Goal: Task Accomplishment & Management: Use online tool/utility

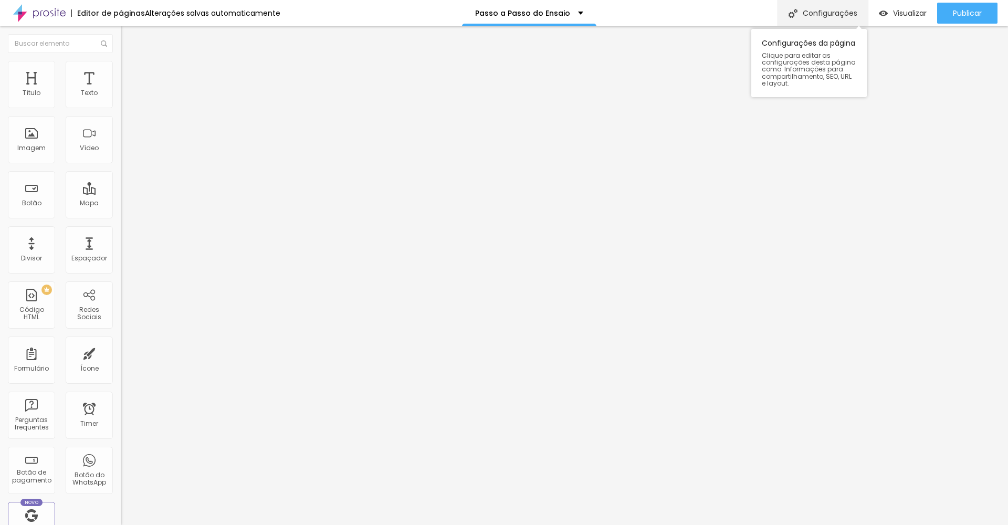
click at [805, 11] on div "Configurações" at bounding box center [823, 13] width 90 height 26
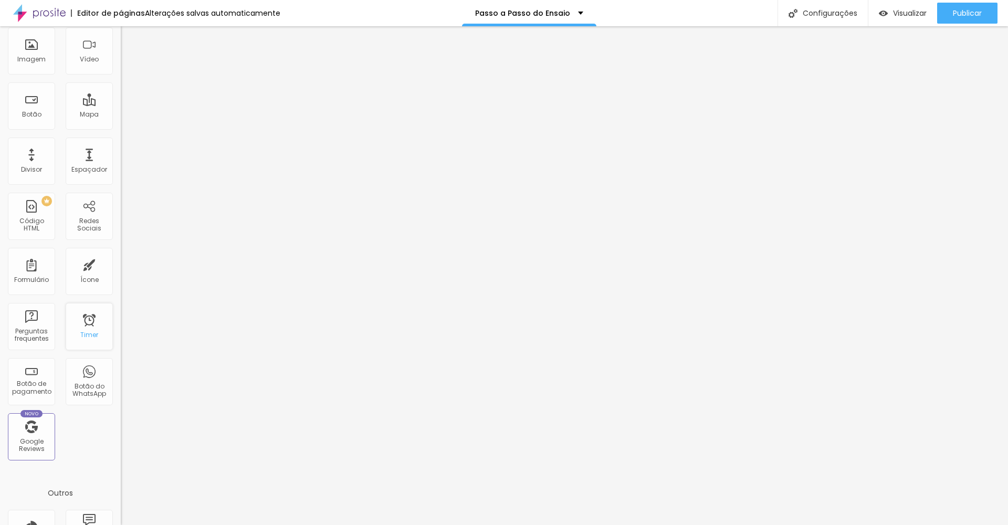
scroll to position [21, 0]
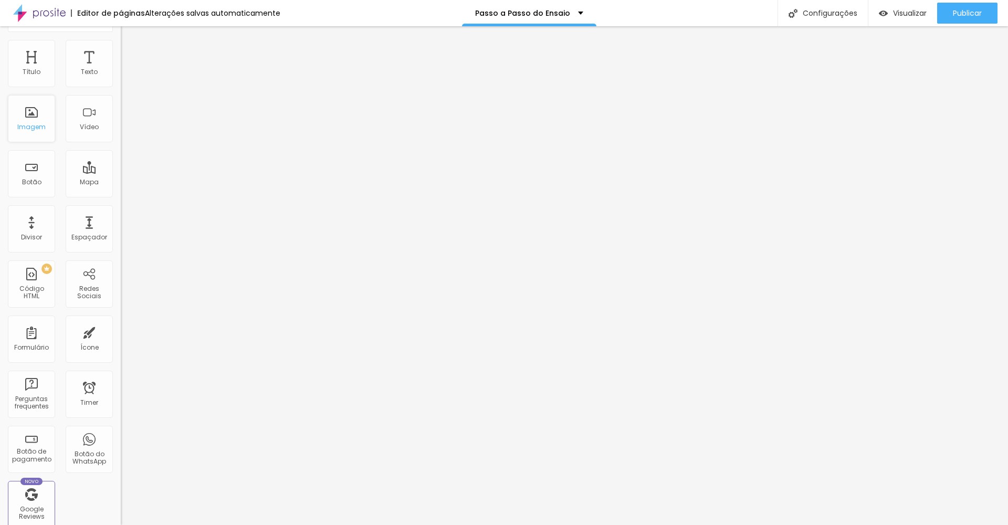
click at [40, 128] on div "Imagem" at bounding box center [31, 126] width 28 height 7
click at [32, 124] on div "Imagem" at bounding box center [31, 118] width 47 height 47
click at [37, 134] on div "Imagem" at bounding box center [31, 118] width 47 height 47
click at [27, 119] on div "Imagem" at bounding box center [31, 118] width 47 height 47
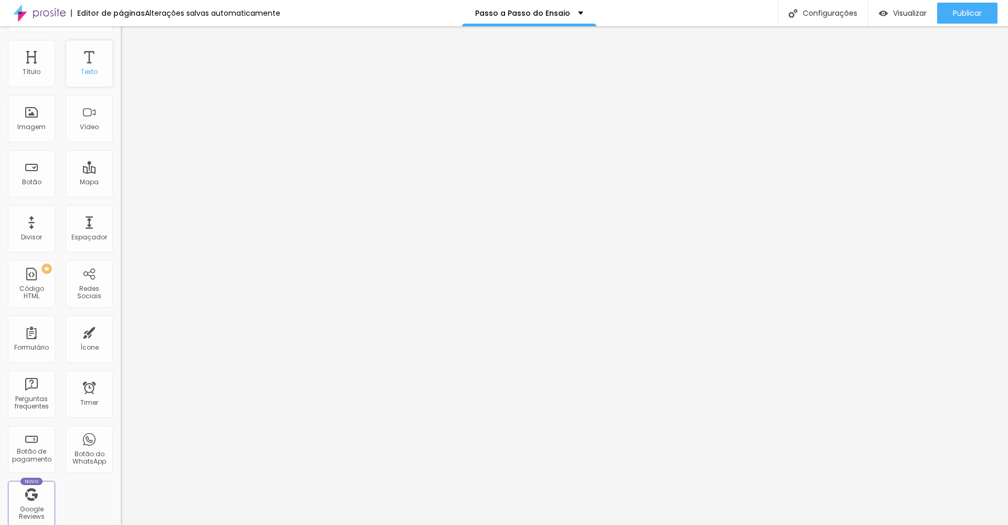
click at [81, 83] on div "Texto" at bounding box center [89, 63] width 47 height 47
click at [53, 119] on div "Imagem" at bounding box center [31, 118] width 47 height 47
click at [12, 114] on div "Imagem" at bounding box center [31, 118] width 47 height 47
click at [18, 118] on div "Imagem" at bounding box center [31, 118] width 47 height 47
click at [30, 122] on div "Imagem" at bounding box center [31, 118] width 47 height 47
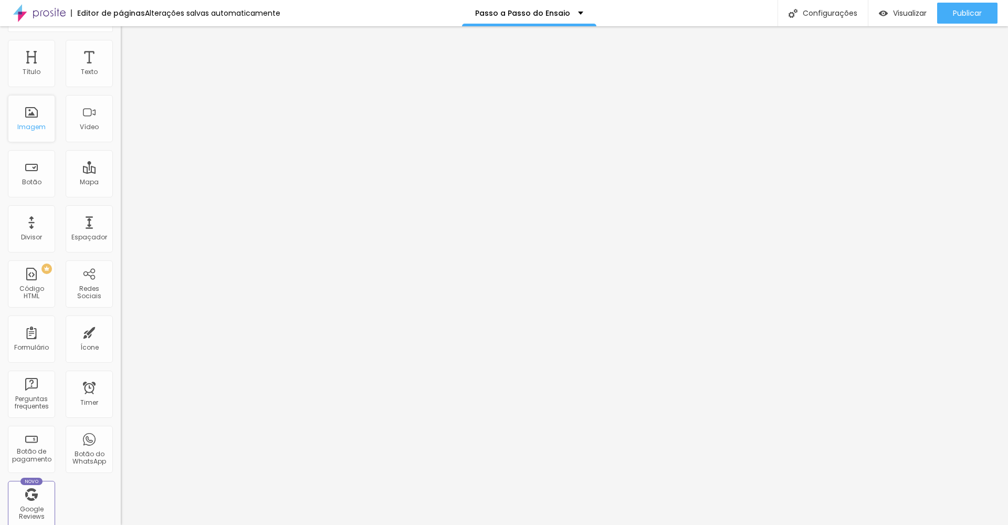
click at [38, 120] on div "Imagem" at bounding box center [31, 118] width 47 height 47
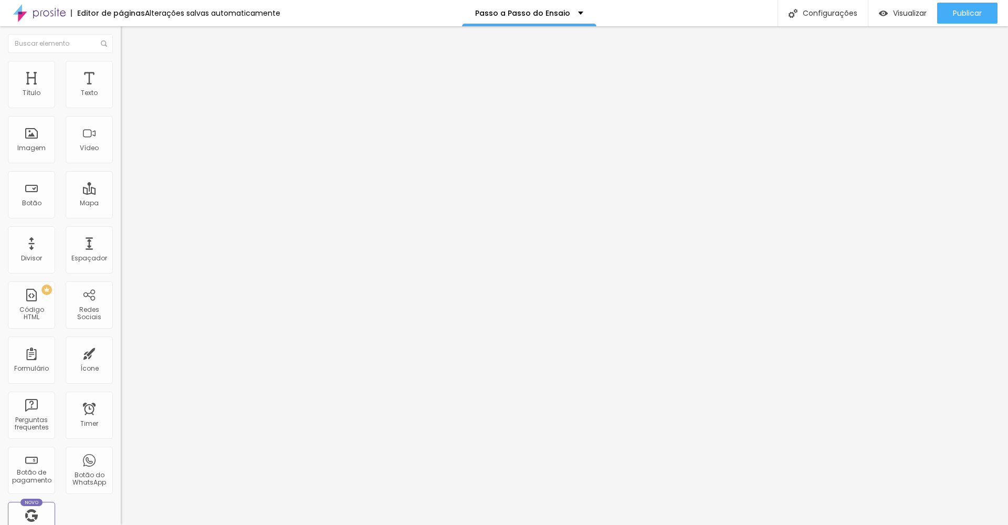
click at [121, 88] on div "Modo" at bounding box center [181, 85] width 121 height 6
click at [121, 67] on img at bounding box center [125, 65] width 9 height 9
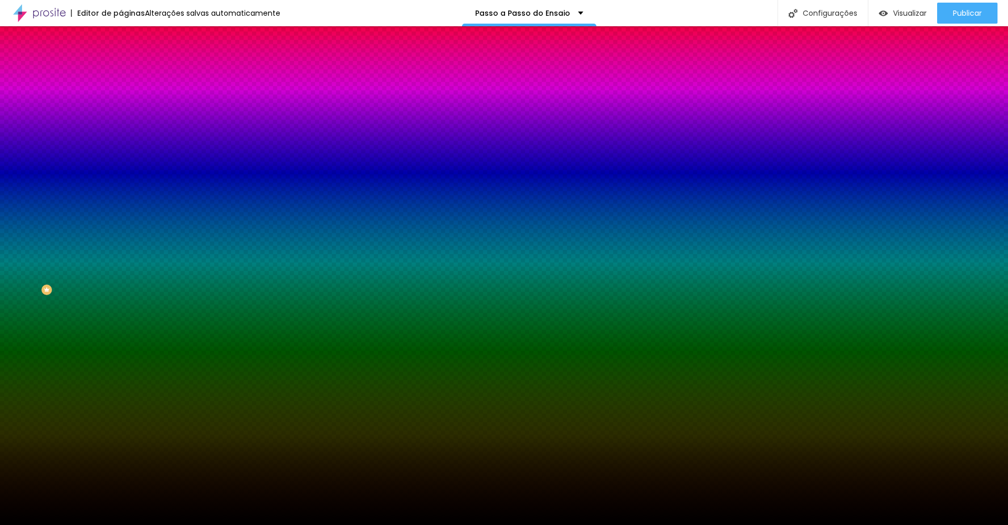
click at [121, 97] on span "Trocar imagem" at bounding box center [149, 92] width 57 height 9
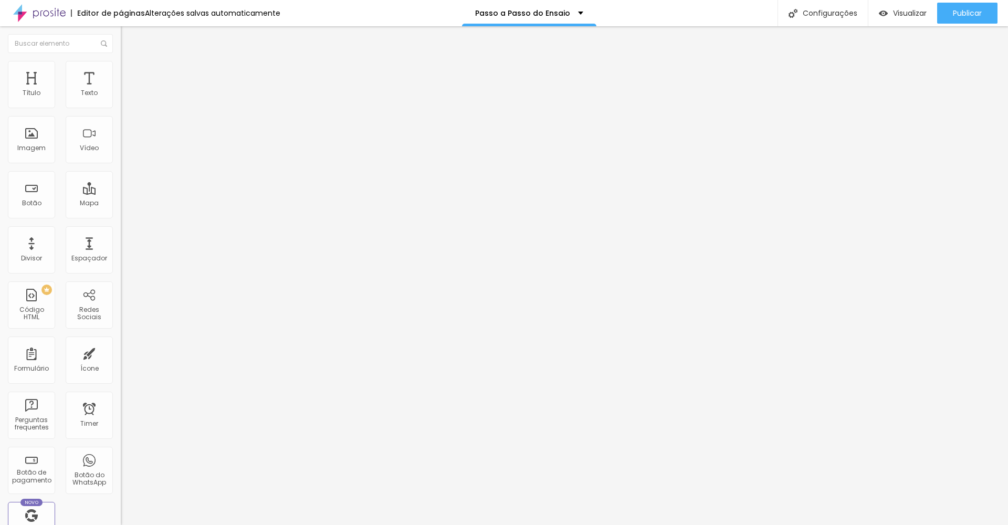
click at [121, 65] on li "Avançado" at bounding box center [181, 66] width 121 height 11
click at [121, 60] on img at bounding box center [125, 54] width 9 height 9
click at [182, 525] on div "Subindo 0/3 arquivos" at bounding box center [504, 528] width 1008 height 6
type input "1"
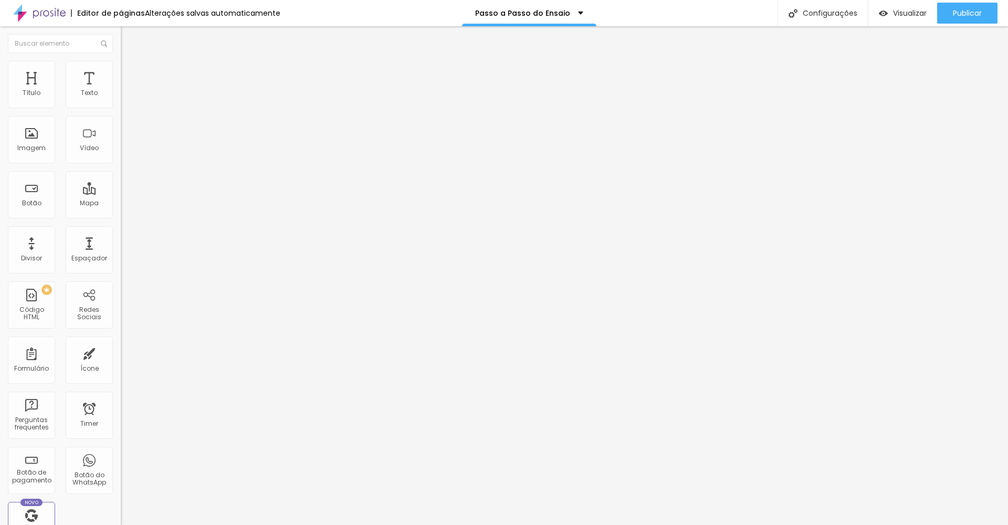
type input "2"
type input "3"
type input "2"
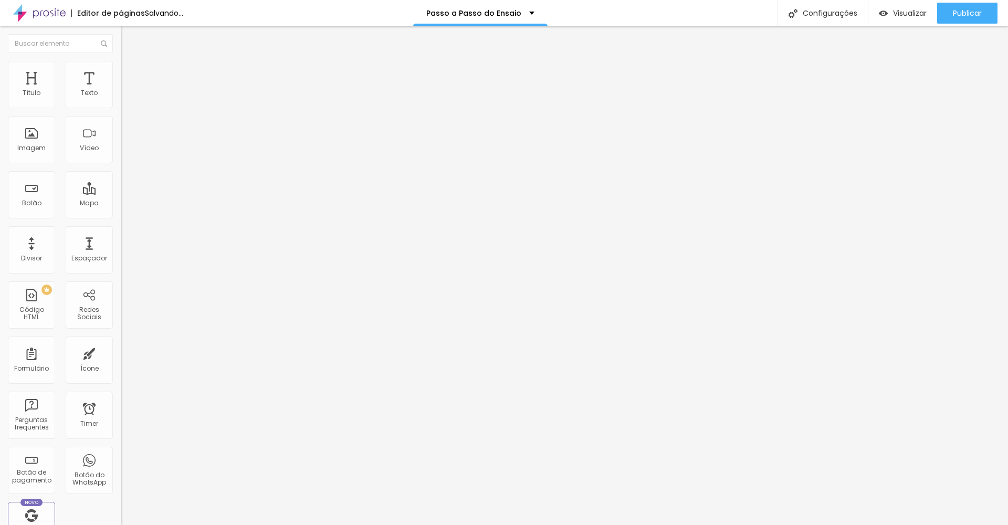
type input "2"
type input "1"
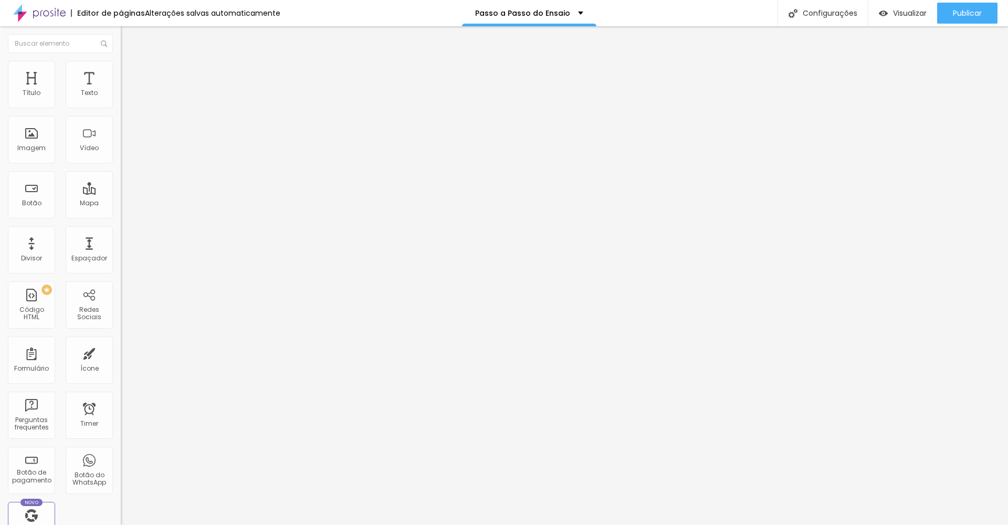
click at [121, 87] on img at bounding box center [125, 82] width 9 height 9
click at [85, 101] on div "Texto" at bounding box center [89, 84] width 47 height 47
click at [85, 97] on div "Texto" at bounding box center [89, 92] width 17 height 7
click at [30, 95] on div "Título" at bounding box center [32, 92] width 18 height 7
click at [121, 90] on span "Trocar imagem" at bounding box center [149, 85] width 57 height 9
